Goal: Information Seeking & Learning: Learn about a topic

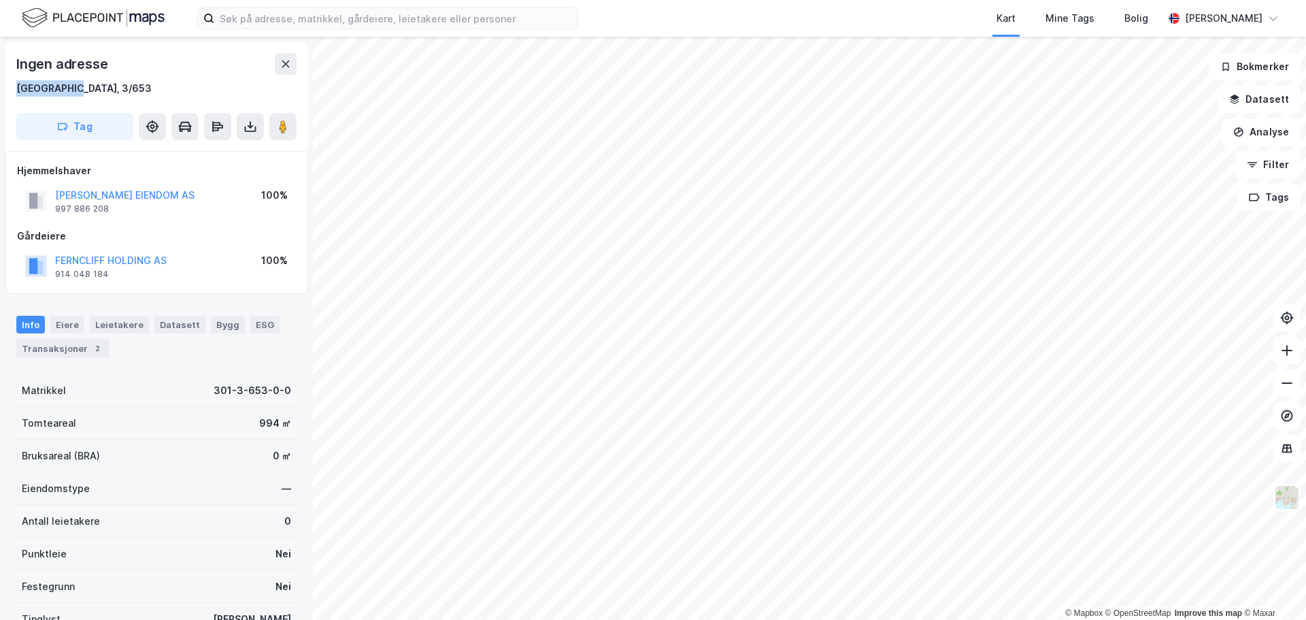
drag, startPoint x: 85, startPoint y: 90, endPoint x: 14, endPoint y: 86, distance: 70.8
click at [14, 86] on div "Ingen adresse [GEOGRAPHIC_DATA], 3/653 Tag" at bounding box center [156, 96] width 302 height 109
copy div "[GEOGRAPHIC_DATA], 3/653"
click at [448, 19] on input at bounding box center [395, 18] width 363 height 20
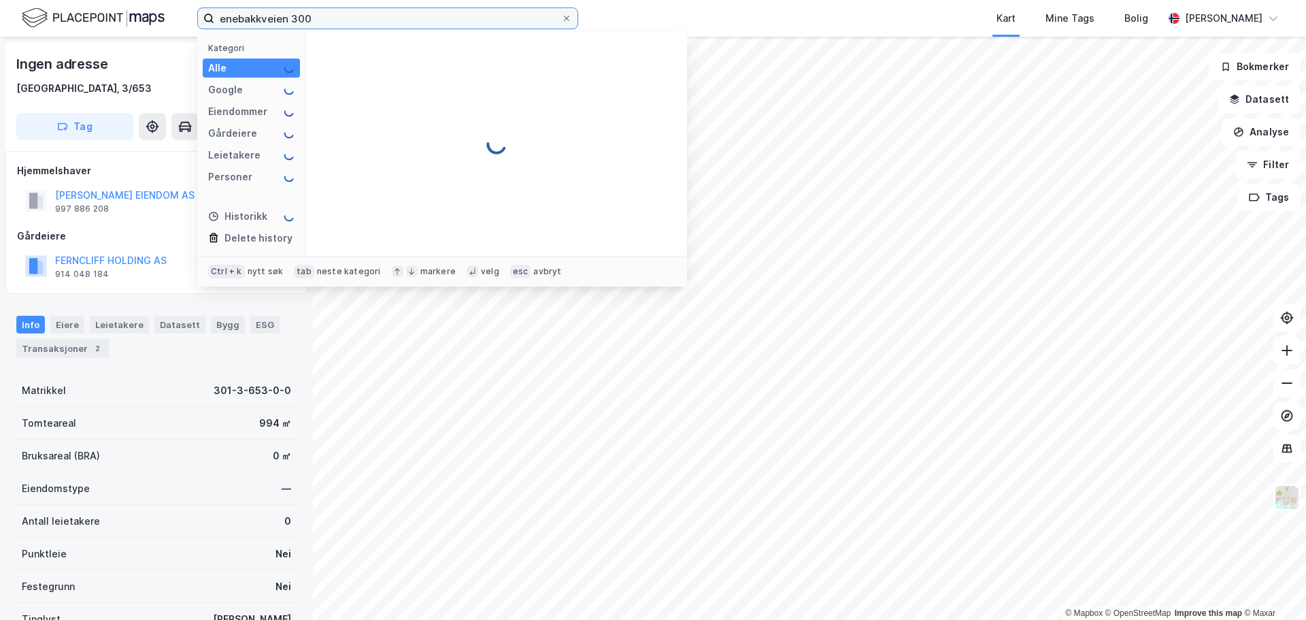
type input "enebakkveien 300"
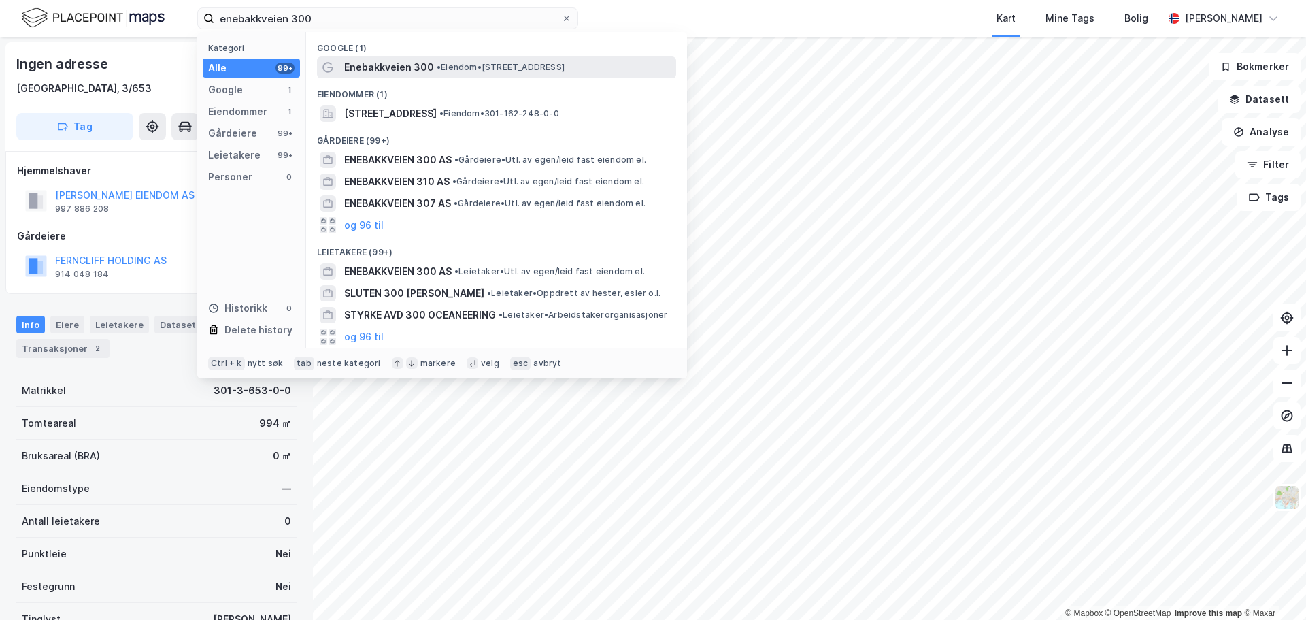
click at [480, 68] on span "• Eiendom • [STREET_ADDRESS]" at bounding box center [501, 67] width 128 height 11
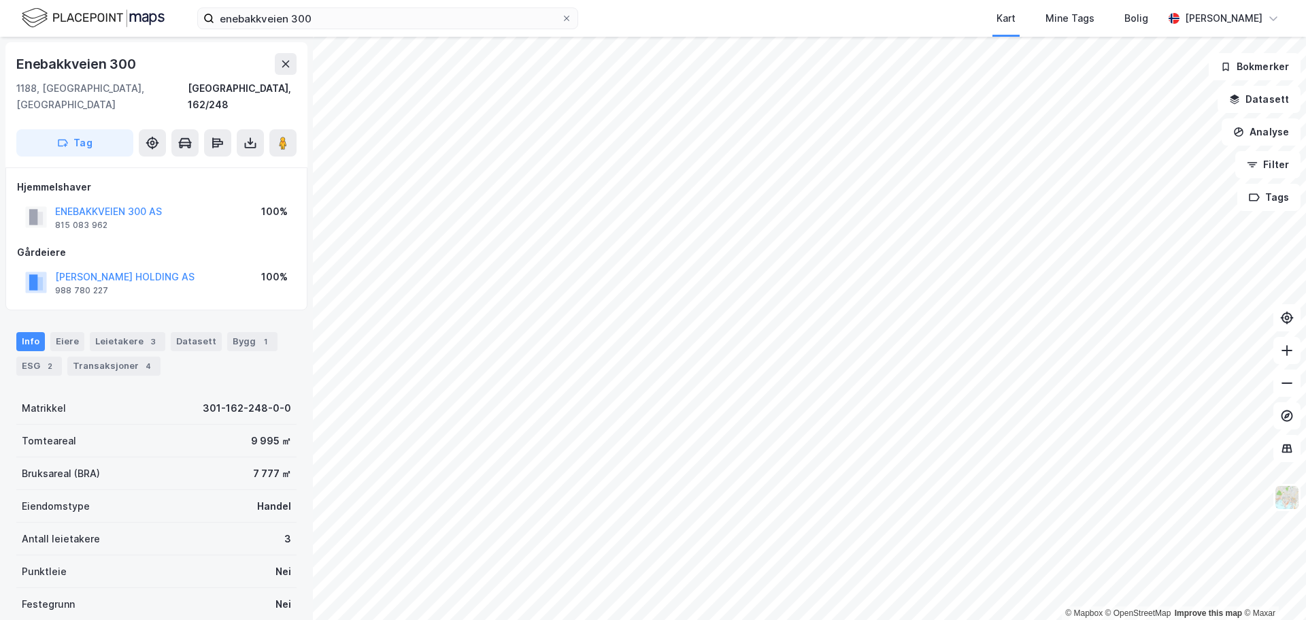
click at [251, 354] on div "Info [PERSON_NAME] 3 Datasett Bygg 1 ESG 2 Transaksjoner 4" at bounding box center [156, 354] width 280 height 44
click at [222, 356] on div "Info [PERSON_NAME] 3 Datasett Bygg 1 ESG 2 Transaksjoner 4" at bounding box center [156, 354] width 280 height 44
drag, startPoint x: 222, startPoint y: 356, endPoint x: 154, endPoint y: 352, distance: 67.5
click at [154, 352] on div "Info [PERSON_NAME] 3 Datasett Bygg 1 ESG 2 Transaksjoner 4" at bounding box center [156, 354] width 280 height 44
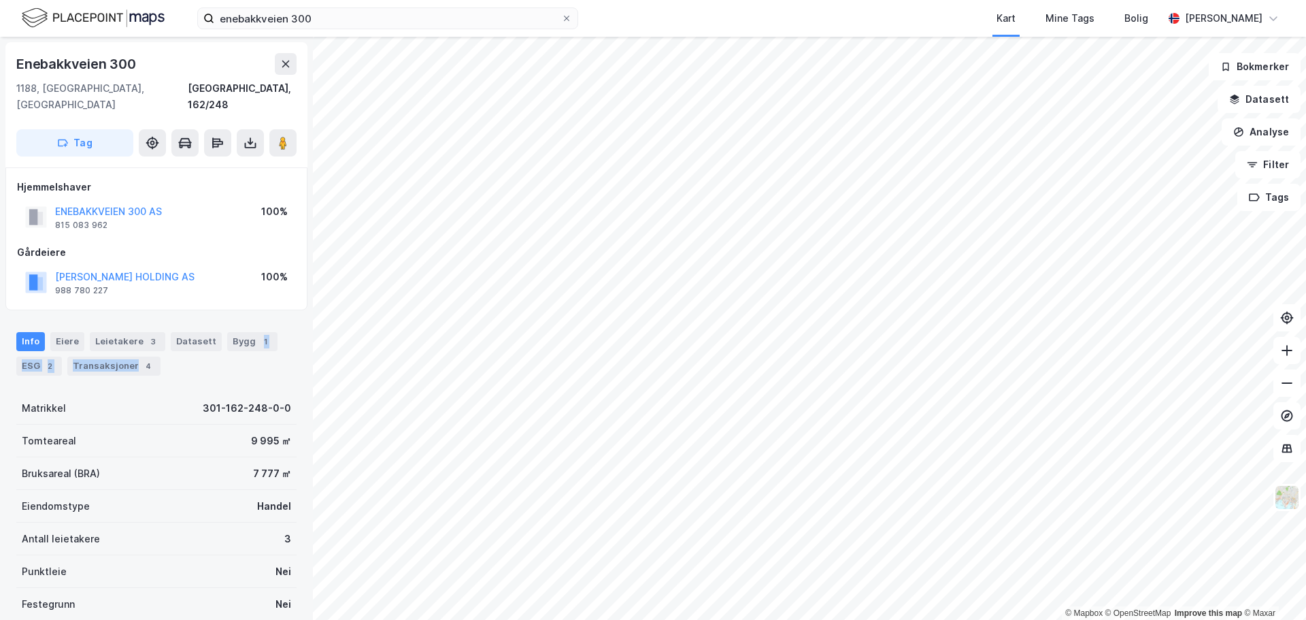
click at [219, 360] on div "Info [PERSON_NAME] 3 Datasett Bygg 1 ESG 2 Transaksjoner 4" at bounding box center [156, 348] width 313 height 65
